Goal: Book appointment/travel/reservation

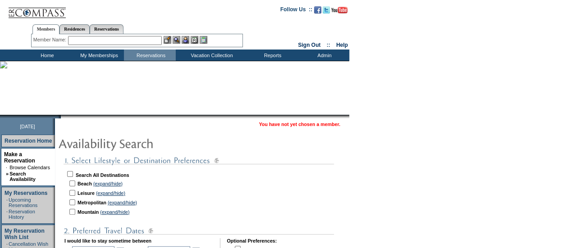
click at [73, 173] on input "checkbox" at bounding box center [70, 174] width 6 height 6
checkbox input "true"
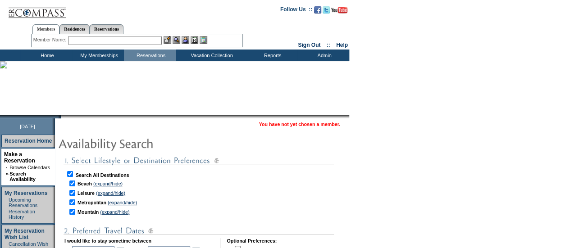
checkbox input "true"
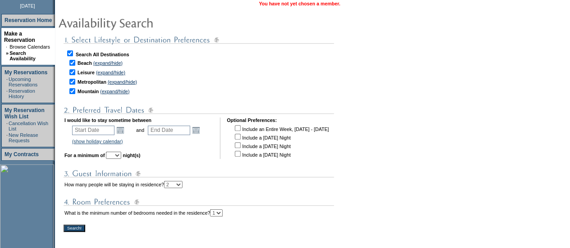
scroll to position [126, 0]
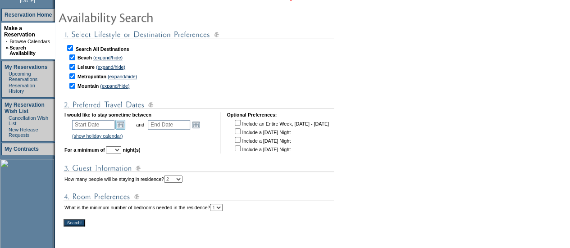
click at [125, 125] on link "Open the calendar popup." at bounding box center [120, 125] width 10 height 10
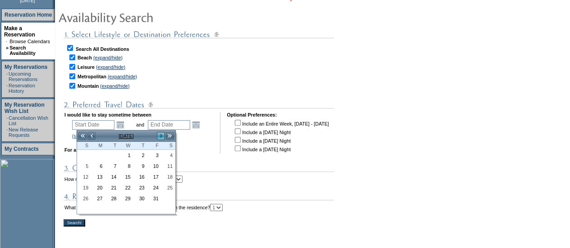
click at [160, 136] on link ">" at bounding box center [160, 136] width 9 height 9
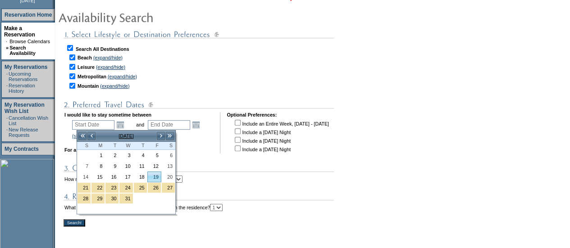
click at [159, 177] on link "19" at bounding box center [154, 177] width 13 height 10
type input "2025-12-19"
type input "2025-12-20"
type input "12/19/2025"
type input "12/20/2025"
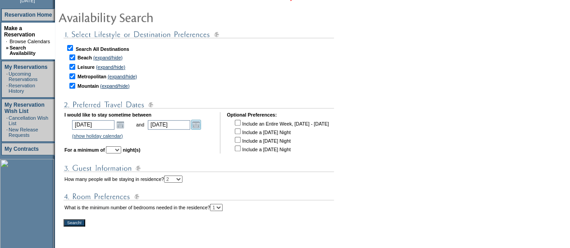
click at [201, 128] on link "Open the calendar popup." at bounding box center [196, 125] width 10 height 10
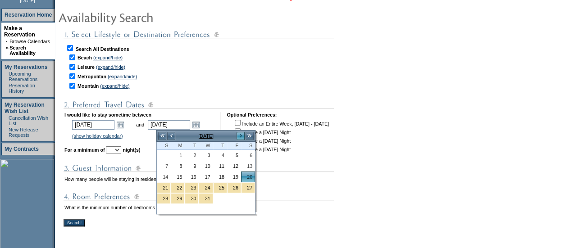
click at [240, 136] on link ">" at bounding box center [240, 136] width 9 height 9
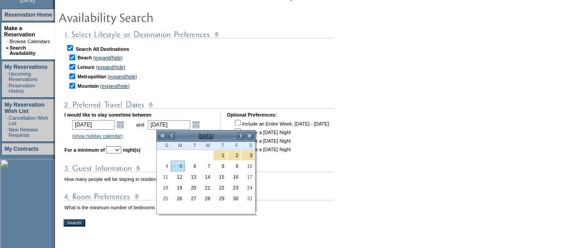
click at [177, 164] on link "5" at bounding box center [177, 166] width 13 height 10
type input "2026-01-05"
type input "1/5/2026"
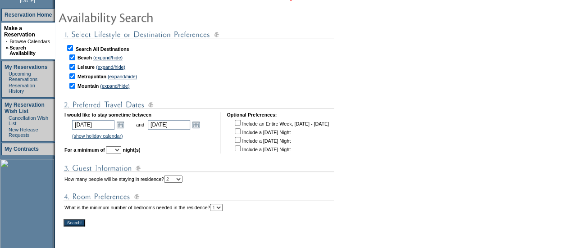
click at [121, 150] on select "1 2 3 4 5 6 7 8 9 10 11 12 13 14" at bounding box center [113, 149] width 15 height 7
select select "4"
click at [118, 148] on select "1 2 3 4 5 6 7 8 9 10 11 12 13 14" at bounding box center [113, 149] width 15 height 7
click at [78, 224] on input "Search!" at bounding box center [75, 222] width 22 height 7
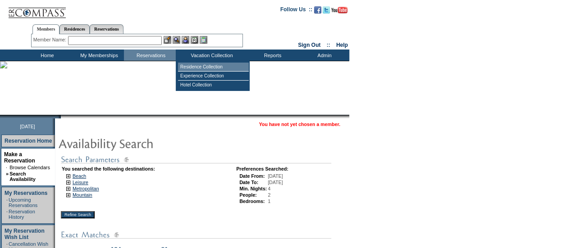
click at [185, 64] on td "Residence Collection" at bounding box center [213, 67] width 71 height 9
